Goal: Information Seeking & Learning: Learn about a topic

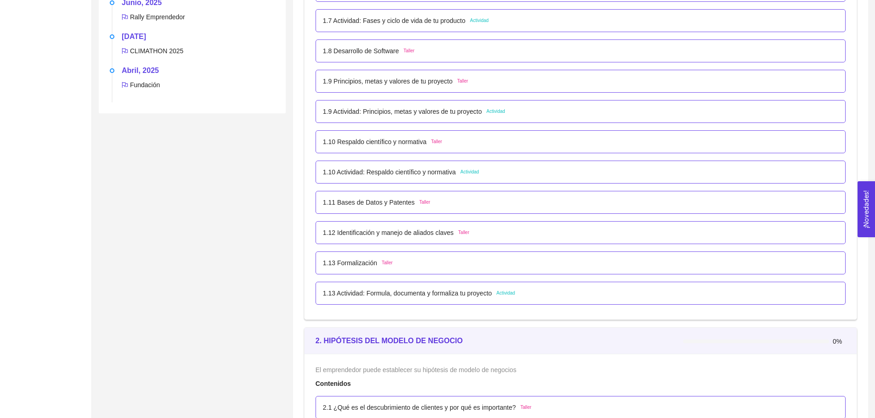
scroll to position [550, 0]
drag, startPoint x: 14, startPoint y: 215, endPoint x: 25, endPoint y: 215, distance: 11.0
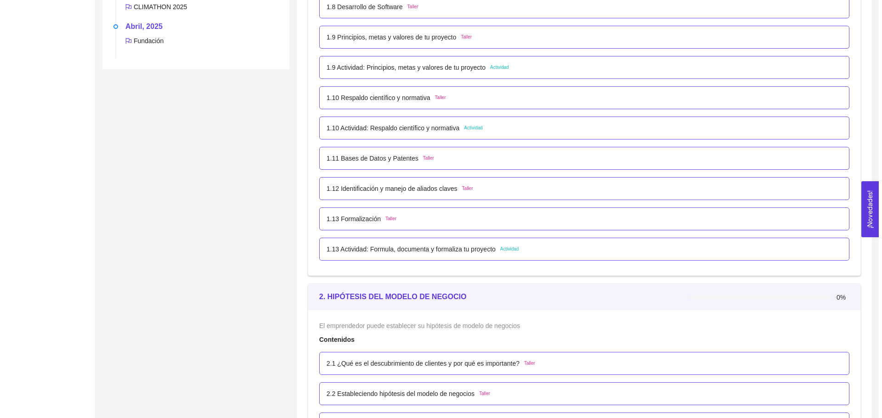
scroll to position [825, 0]
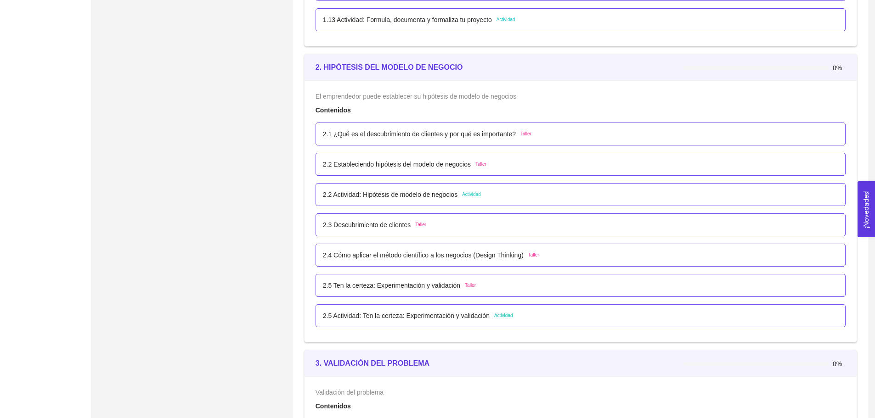
click at [401, 132] on p "2.1 ¿Qué es el descubrimiento de clientes y por qué es importante?" at bounding box center [419, 134] width 193 height 10
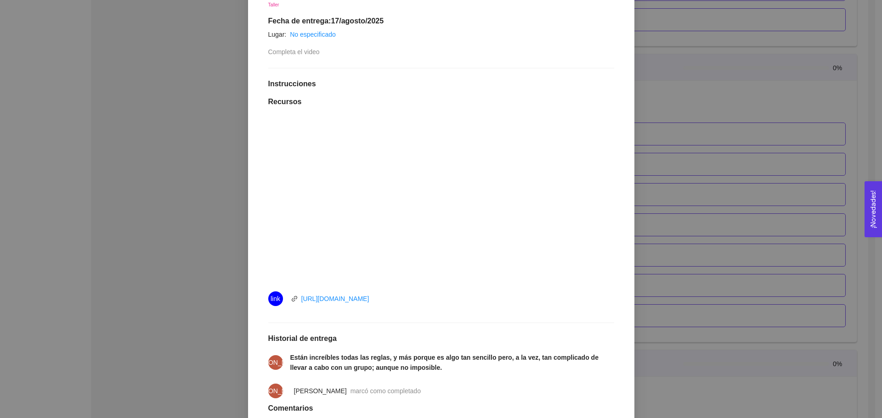
scroll to position [0, 0]
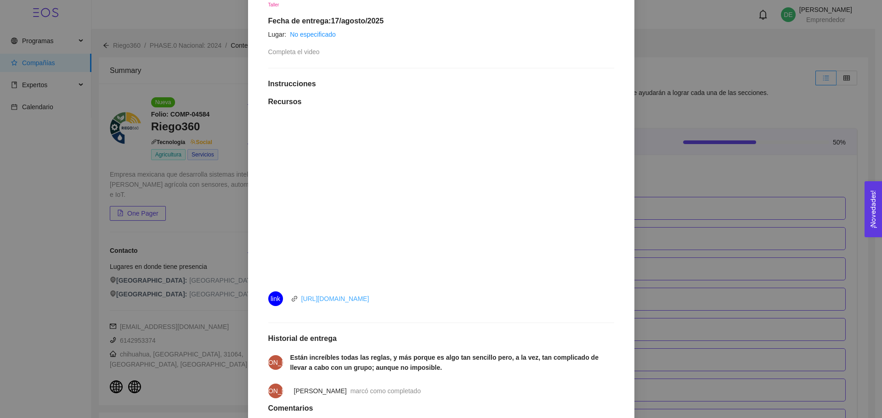
click at [363, 295] on link "[URL][DOMAIN_NAME]" at bounding box center [335, 298] width 68 height 7
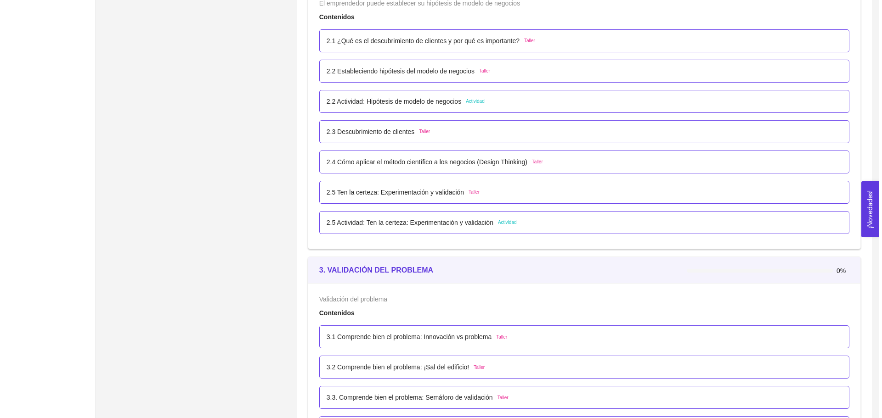
scroll to position [872, 0]
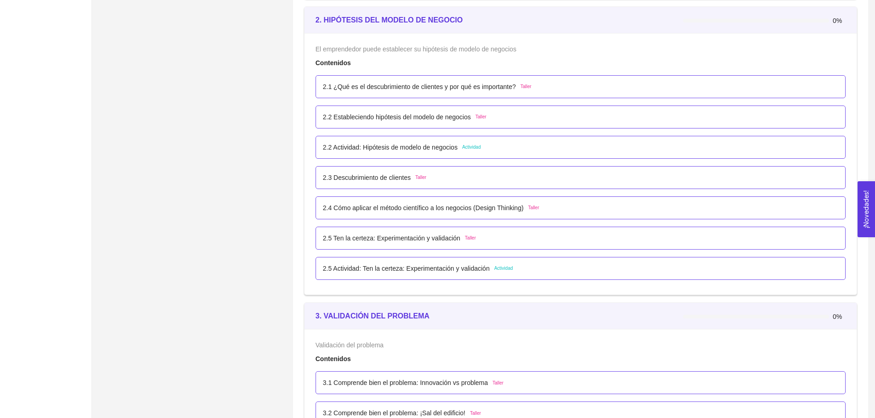
click at [409, 121] on p "2.2 Estableciendo hipótesis del modelo de negocios" at bounding box center [397, 117] width 148 height 10
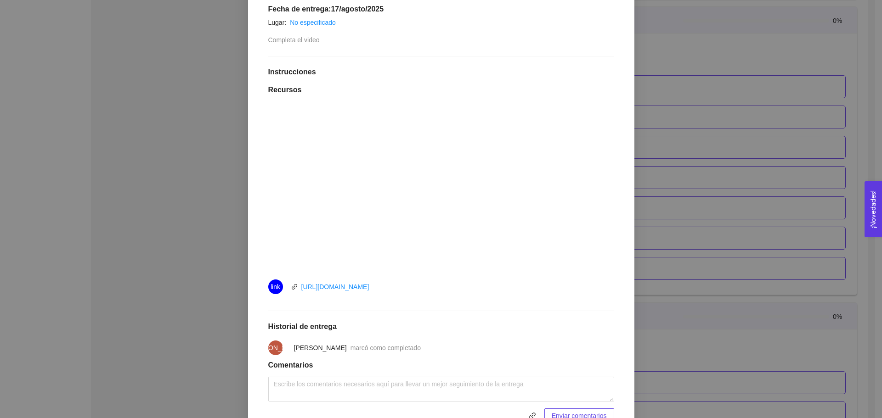
scroll to position [104, 0]
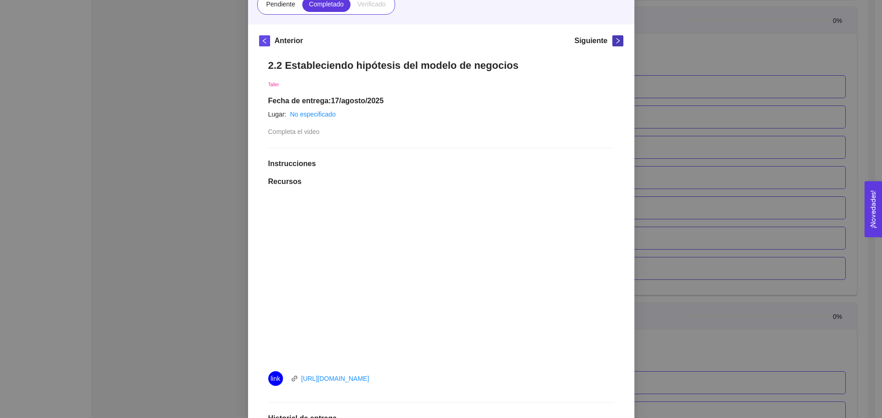
click at [614, 43] on icon "right" at bounding box center [617, 41] width 6 height 6
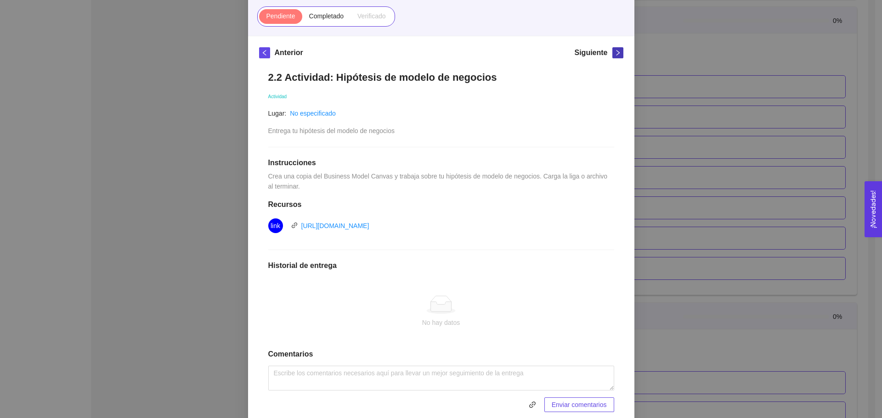
scroll to position [127, 0]
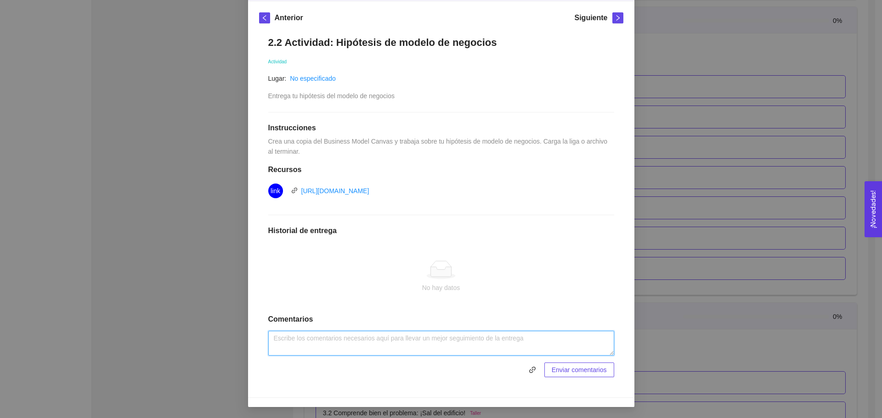
click at [390, 333] on textarea at bounding box center [441, 343] width 346 height 25
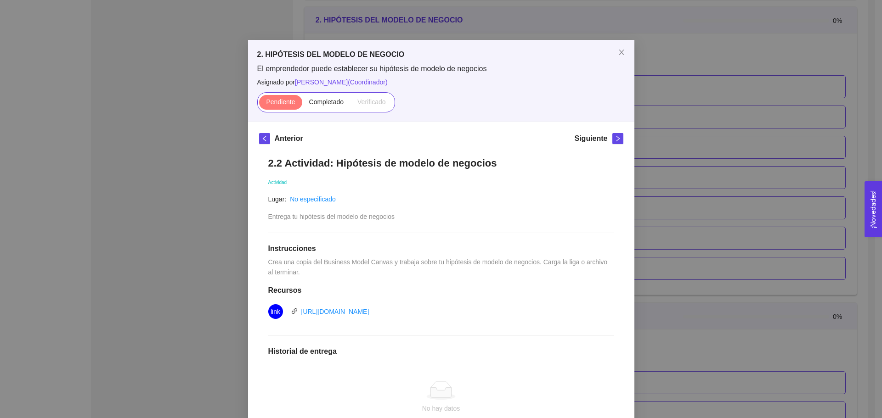
scroll to position [0, 0]
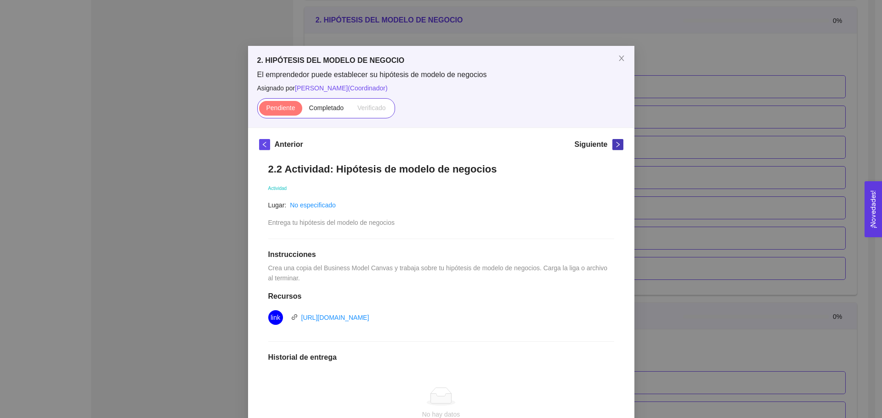
click at [614, 144] on icon "right" at bounding box center [617, 144] width 6 height 6
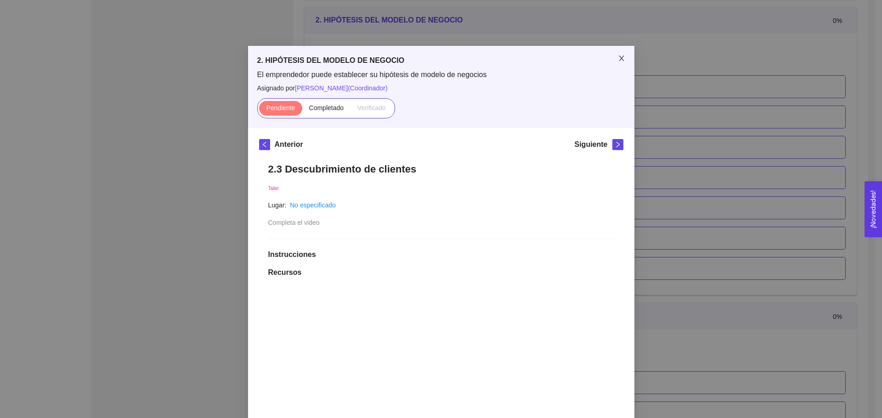
click at [619, 61] on icon "close" at bounding box center [621, 59] width 5 height 6
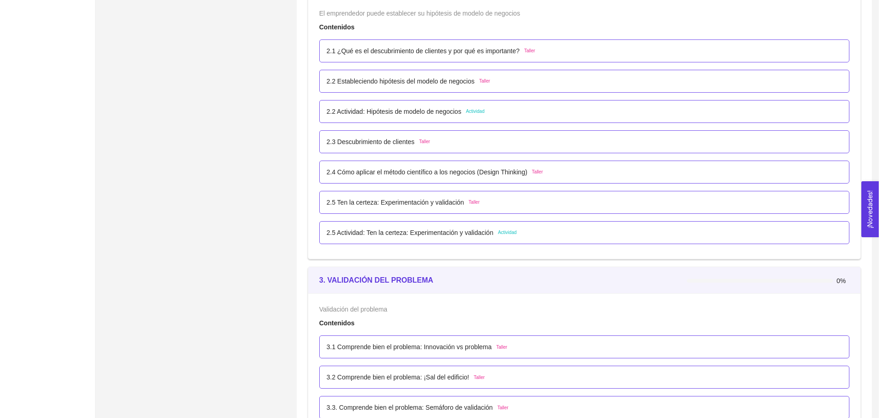
scroll to position [918, 0]
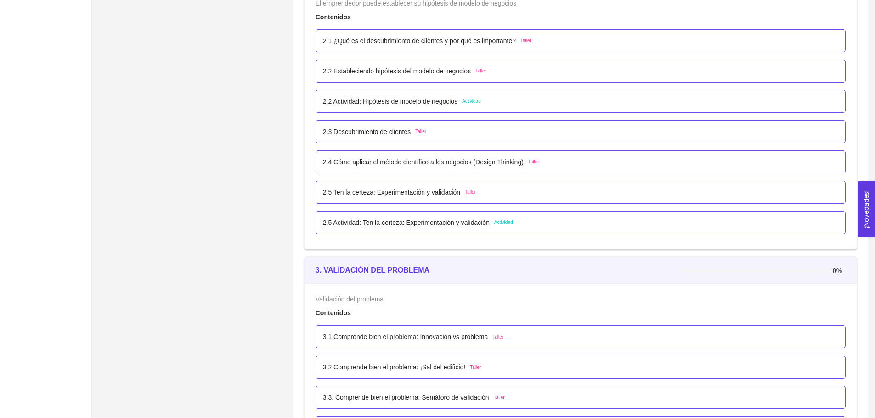
click at [485, 134] on div "2.3 Descubrimiento de clientes Taller" at bounding box center [580, 132] width 515 height 10
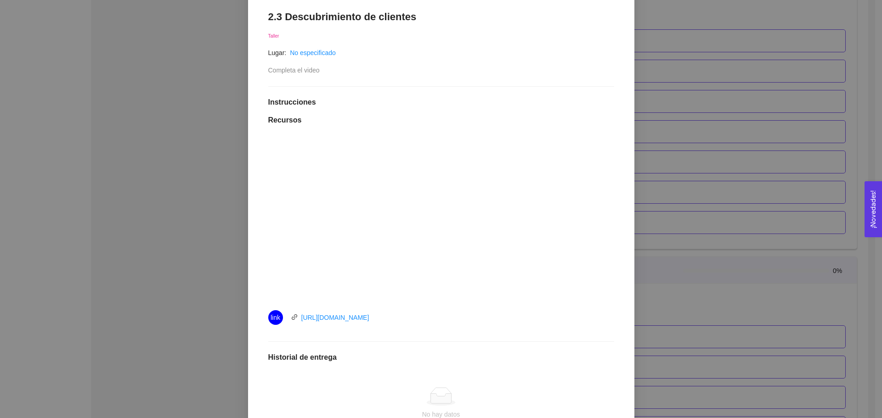
scroll to position [184, 0]
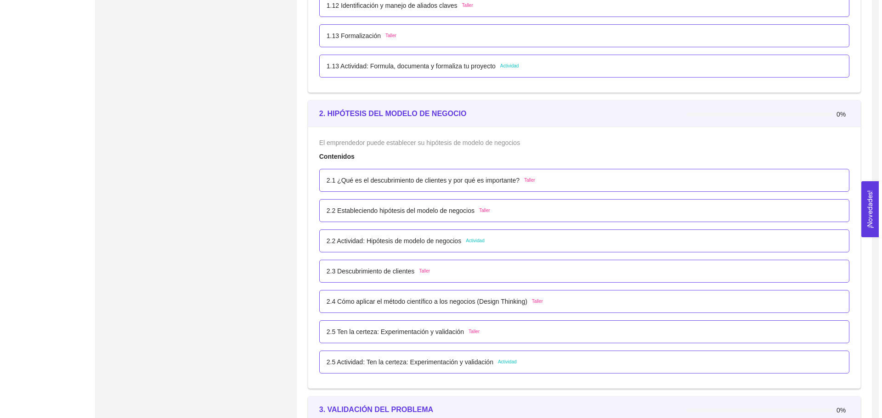
scroll to position [918, 0]
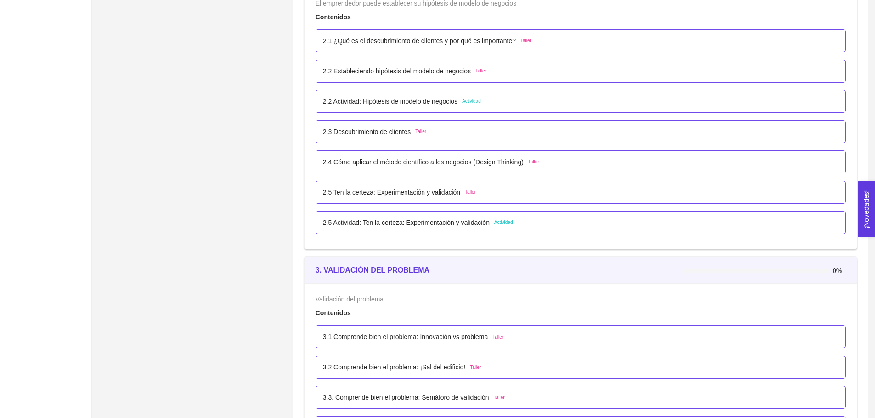
click at [441, 167] on p "2.4 Cómo aplicar el método científico a los negocios (Design Thinking)" at bounding box center [423, 162] width 201 height 10
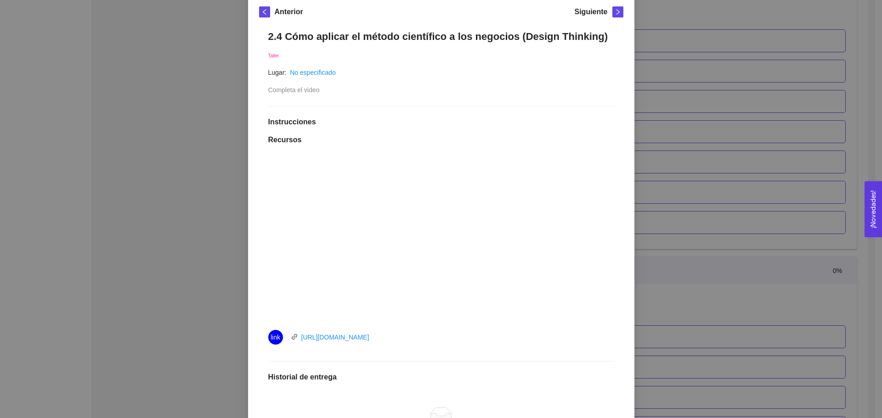
scroll to position [138, 0]
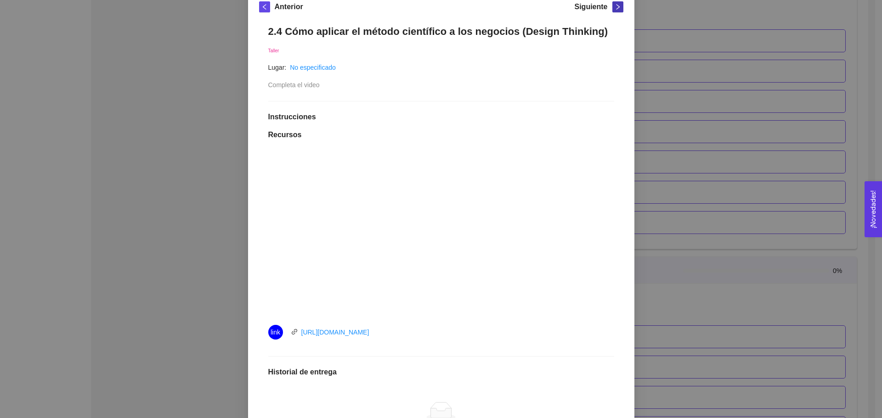
click at [614, 7] on icon "right" at bounding box center [617, 7] width 6 height 6
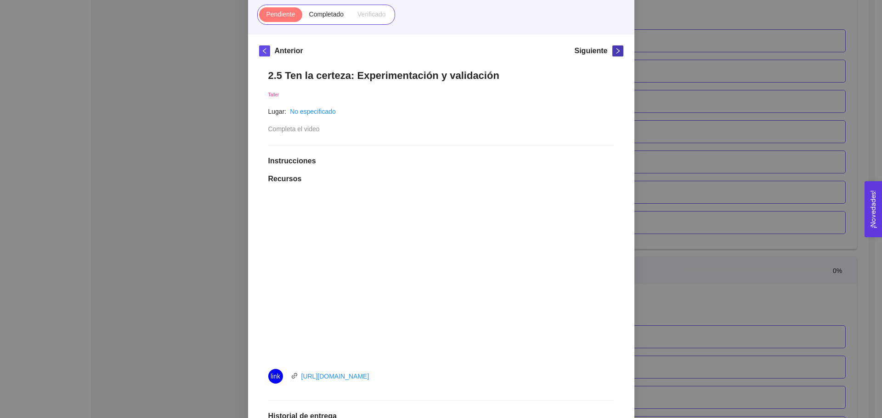
scroll to position [0, 0]
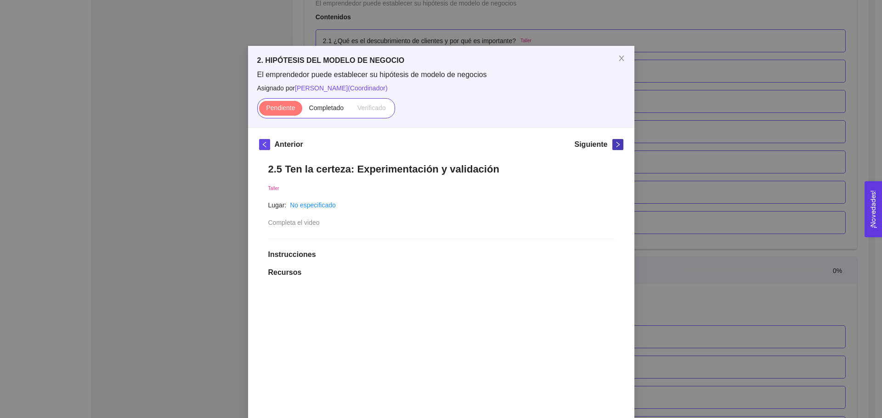
click at [612, 141] on button "button" at bounding box center [617, 144] width 11 height 11
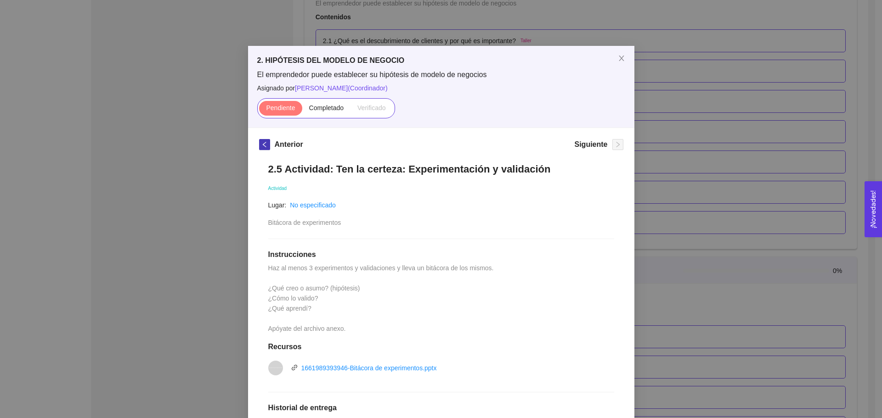
click at [259, 145] on span "left" at bounding box center [264, 144] width 10 height 6
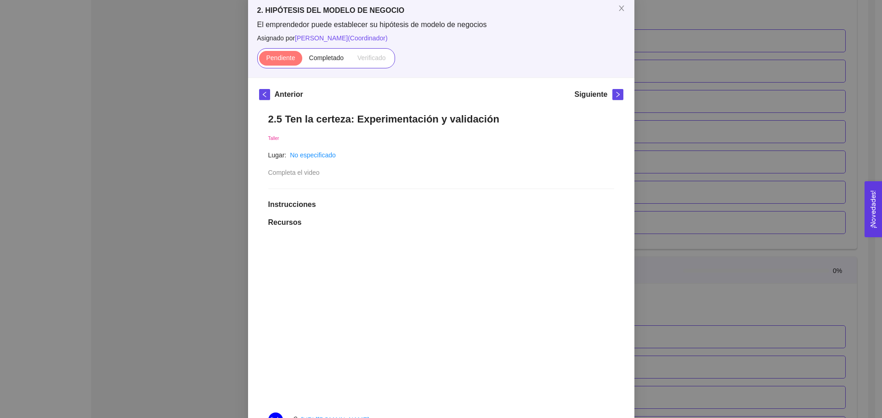
scroll to position [50, 0]
click at [618, 91] on button "button" at bounding box center [617, 95] width 11 height 11
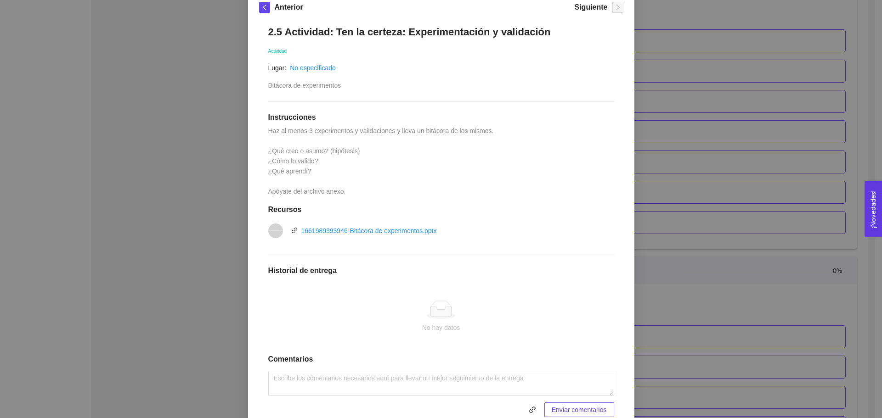
scroll to position [138, 0]
drag, startPoint x: 167, startPoint y: 146, endPoint x: 407, endPoint y: 140, distance: 240.3
click at [407, 140] on div "2. HIPÓTESIS DEL MODELO DE NEGOCIO El emprendedor puede establecer su hipótesis…" at bounding box center [441, 209] width 882 height 418
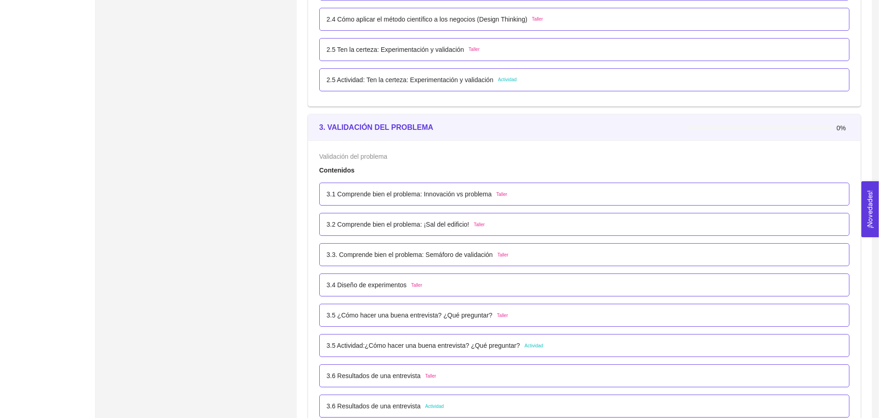
scroll to position [1068, 0]
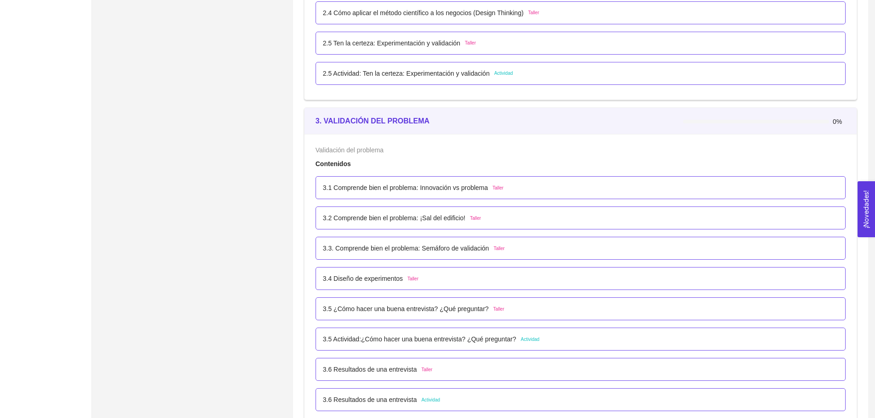
click at [539, 191] on div "3.1 Comprende bien el problema: Innovación vs problema Taller" at bounding box center [580, 188] width 515 height 10
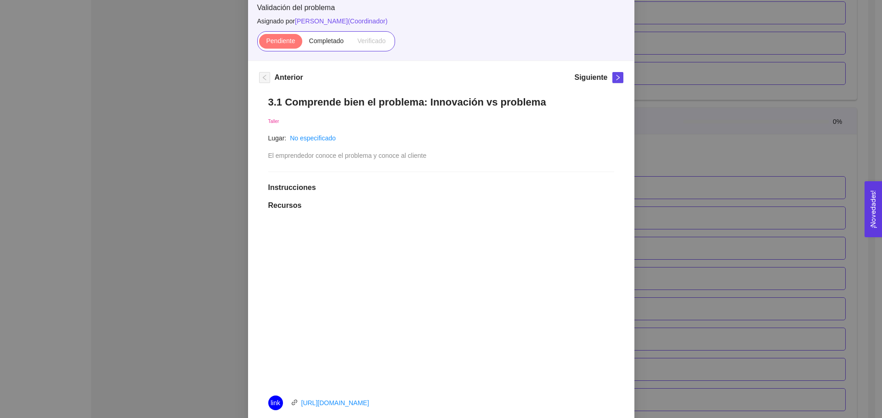
scroll to position [46, 0]
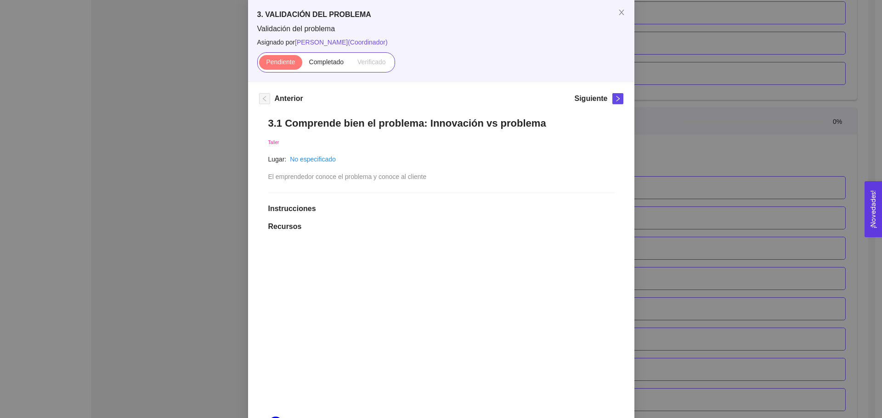
click at [693, 162] on div "3. VALIDACIÓN DEL PROBLEMA Validación del problema Asignado por Ana Sofia Contr…" at bounding box center [441, 209] width 882 height 418
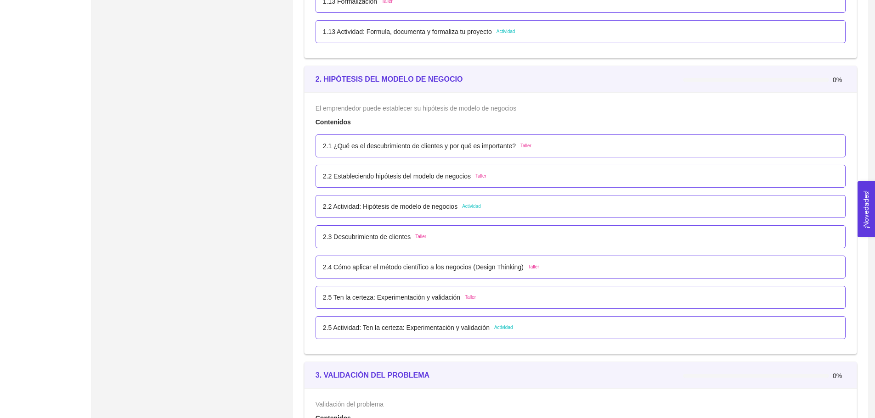
scroll to position [838, 0]
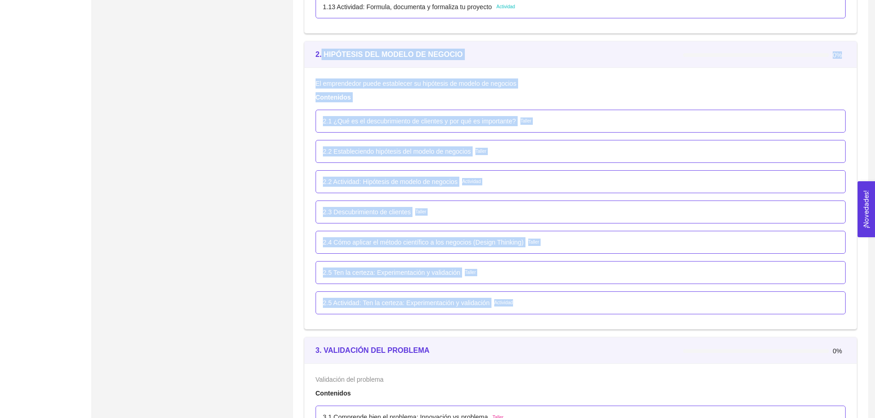
drag, startPoint x: 321, startPoint y: 52, endPoint x: 641, endPoint y: 314, distance: 413.8
click at [641, 314] on div "2. HIPÓTESIS DEL MODELO DE NEGOCIO 0% El emprendedor puede establecer su hipóte…" at bounding box center [580, 185] width 553 height 289
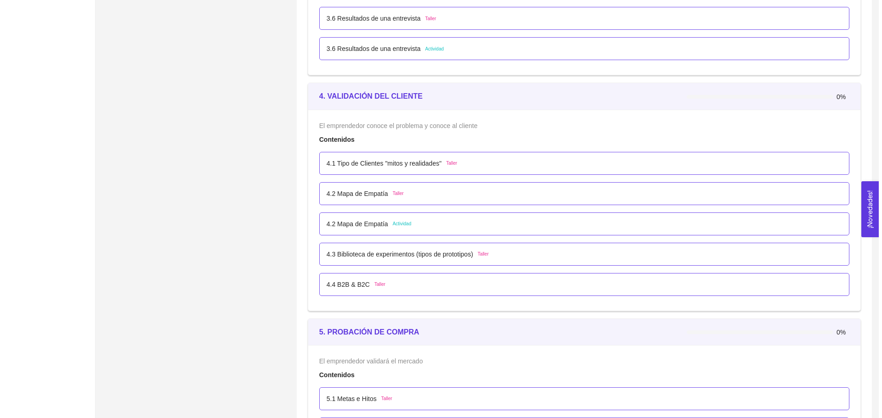
scroll to position [1435, 0]
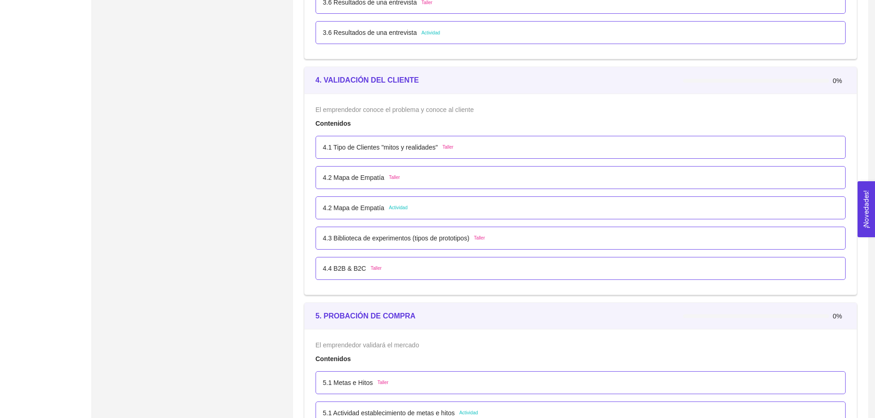
click at [382, 152] on p "4.1 Tipo de Clientes "mitos y realidades"" at bounding box center [380, 147] width 115 height 10
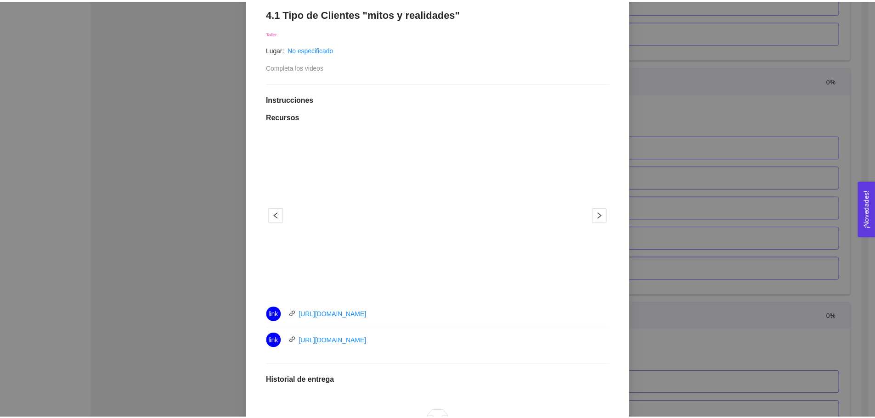
scroll to position [122, 0]
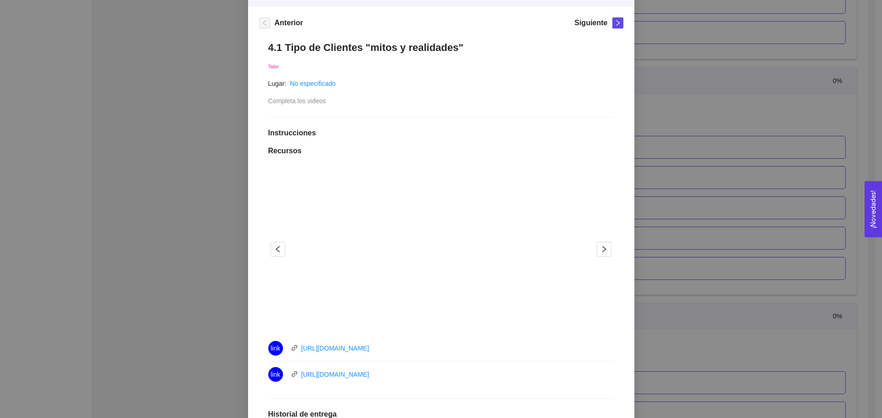
click at [678, 115] on div "4. VALIDACIÓN DEL CLIENTE El emprendedor conoce el problema y conoce al cliente…" at bounding box center [441, 209] width 882 height 418
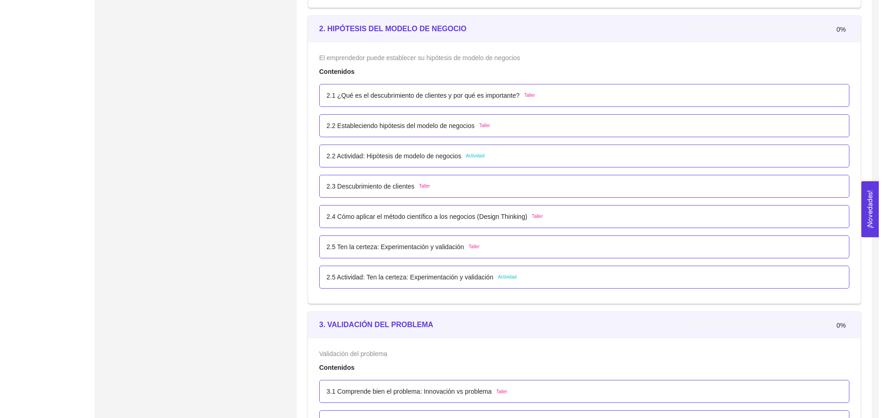
scroll to position [838, 0]
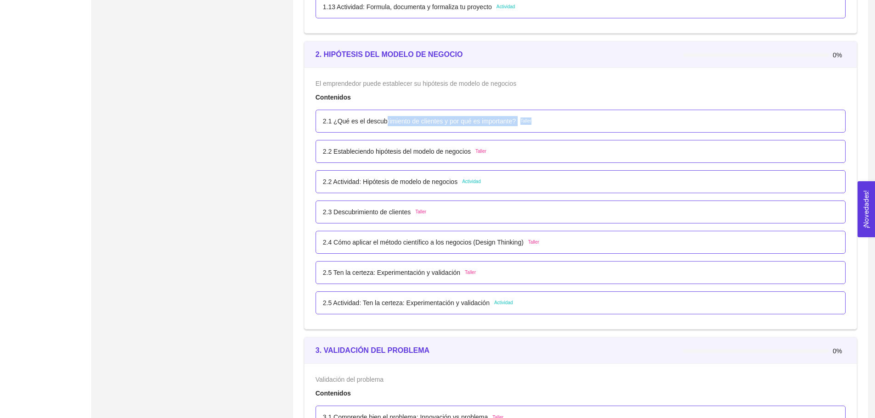
drag, startPoint x: 413, startPoint y: 120, endPoint x: 543, endPoint y: 123, distance: 130.4
click at [543, 123] on div "2.1 ¿Qué es el descubrimiento de clientes y por qué es importante? Taller" at bounding box center [580, 121] width 515 height 10
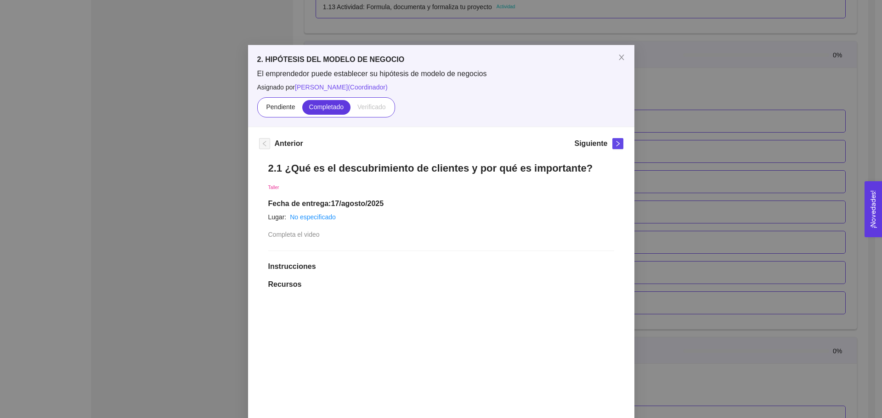
scroll to position [0, 0]
click at [619, 59] on icon "close" at bounding box center [621, 59] width 5 height 6
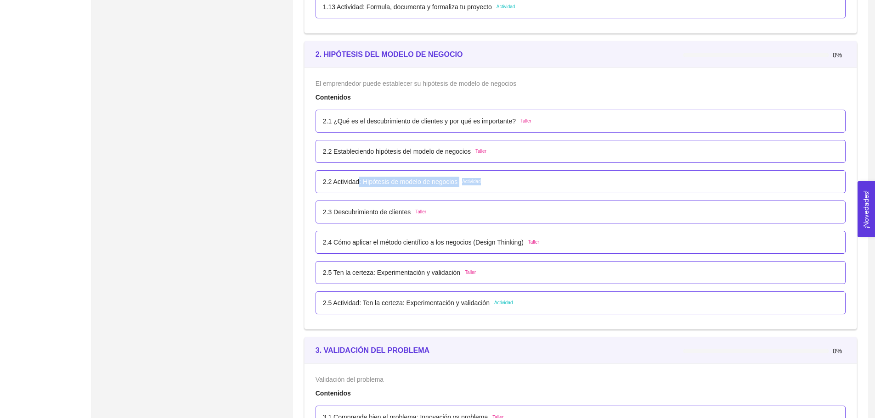
drag, startPoint x: 357, startPoint y: 179, endPoint x: 533, endPoint y: 181, distance: 175.9
click at [533, 181] on div "2.2 Actividad: Hipótesis de modelo de negocios Actividad" at bounding box center [580, 182] width 515 height 10
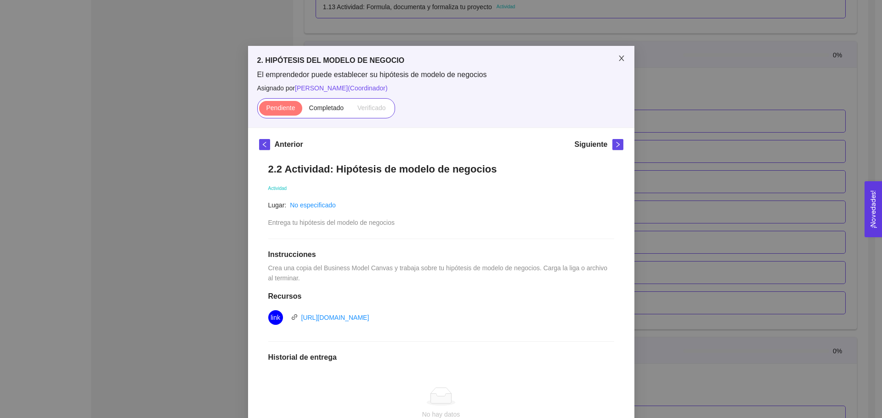
click at [619, 59] on icon "close" at bounding box center [621, 58] width 7 height 7
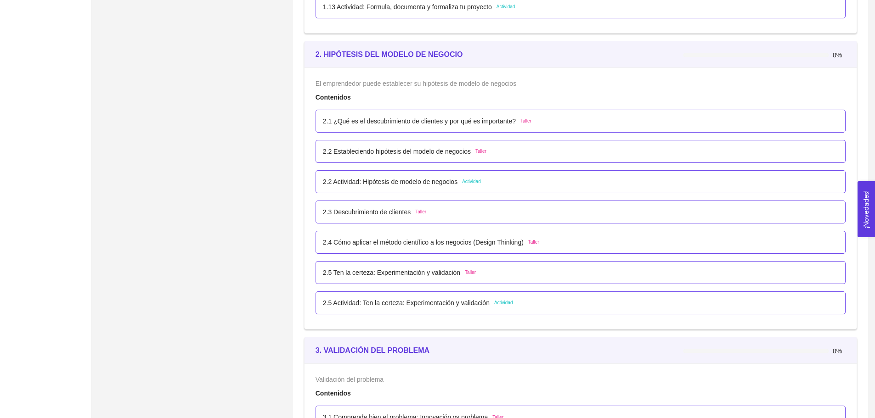
click at [420, 149] on p "2.2 Estableciendo hipótesis del modelo de negocios" at bounding box center [397, 151] width 148 height 10
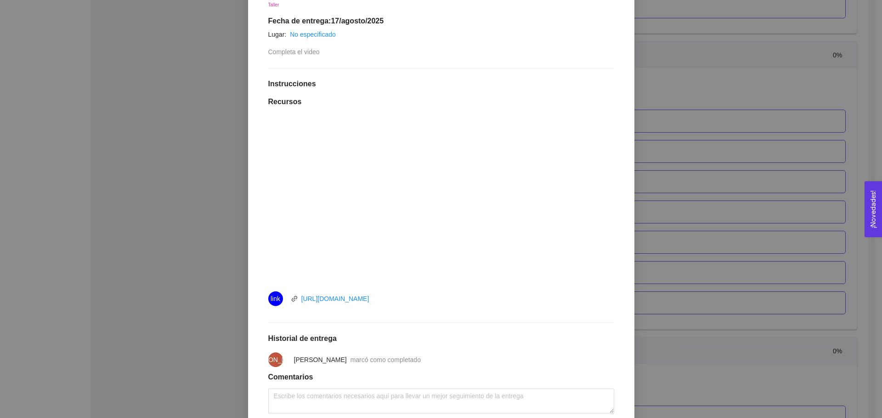
scroll to position [242, 0]
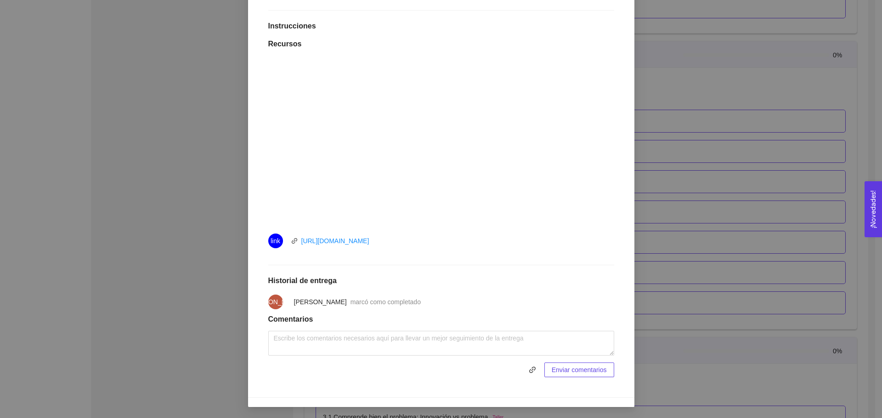
click at [736, 143] on div "2. HIPÓTESIS DEL MODELO DE NEGOCIO El emprendedor puede establecer su hipótesis…" at bounding box center [441, 209] width 882 height 418
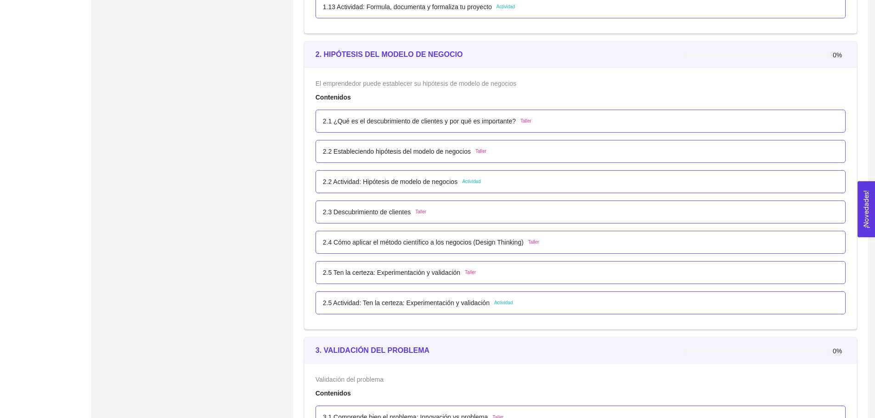
click at [425, 306] on p "2.5 Actividad: Ten la certeza: Experimentación y validación" at bounding box center [406, 303] width 167 height 10
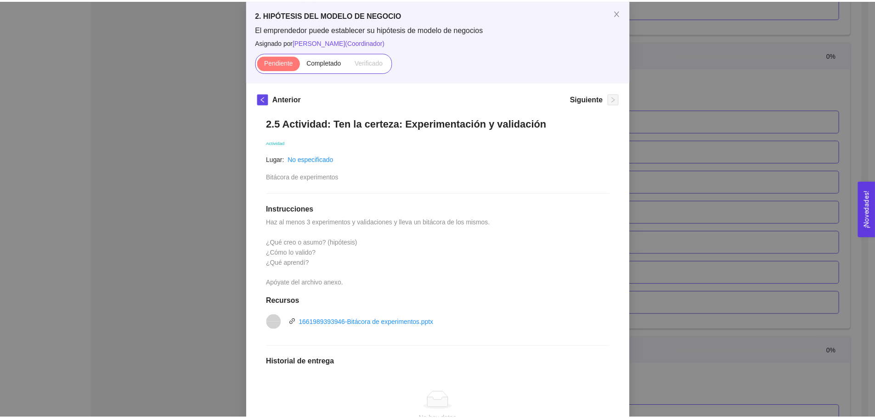
scroll to position [92, 0]
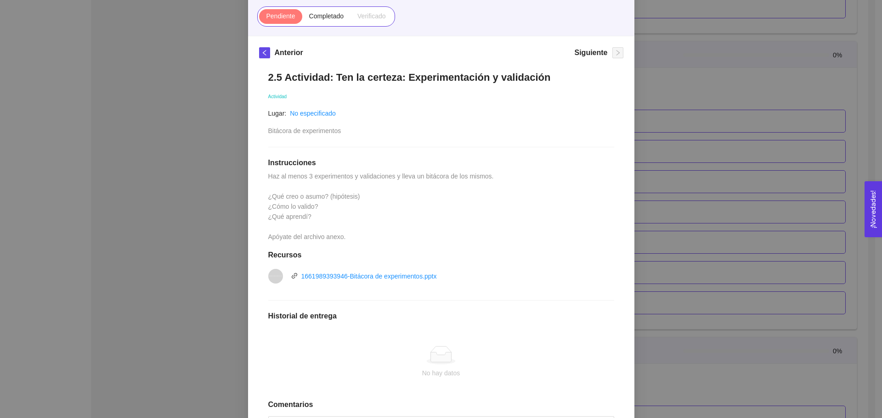
click at [230, 121] on div "2. HIPÓTESIS DEL MODELO DE NEGOCIO El emprendedor puede establecer su hipótesis…" at bounding box center [441, 209] width 882 height 418
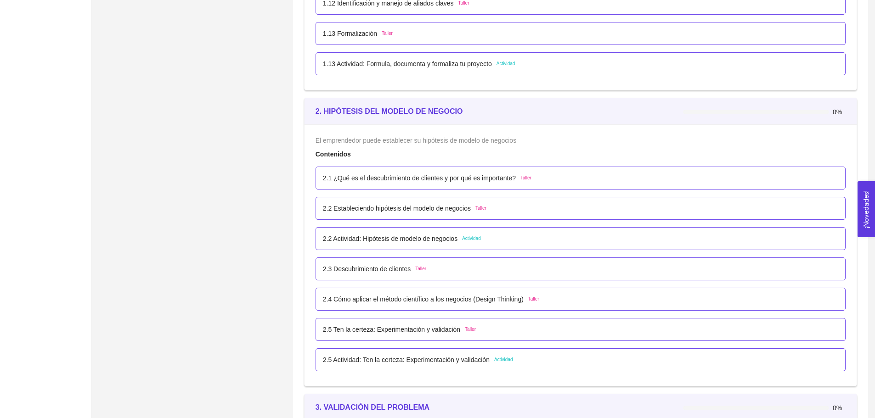
scroll to position [884, 0]
